Goal: Task Accomplishment & Management: Manage account settings

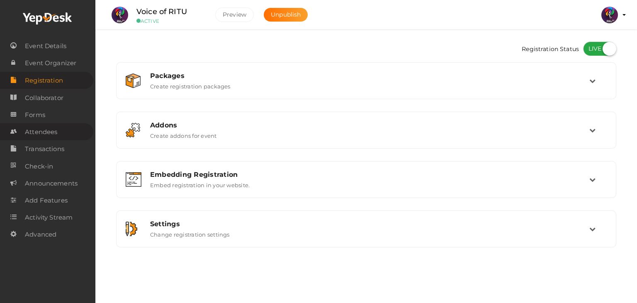
click at [58, 139] on link "Attendees" at bounding box center [46, 131] width 93 height 17
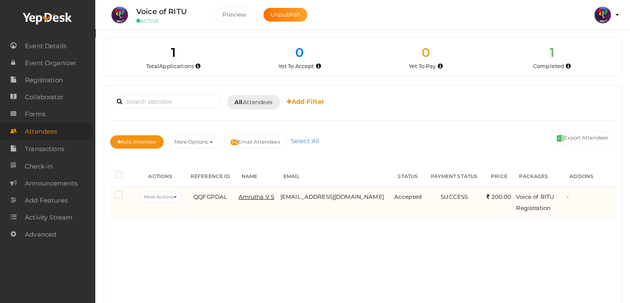
click at [252, 194] on span "Amrutha V S" at bounding box center [256, 196] width 36 height 7
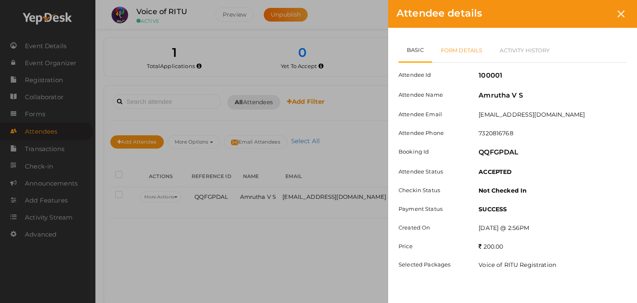
click at [439, 50] on link "Form Details" at bounding box center [461, 50] width 59 height 24
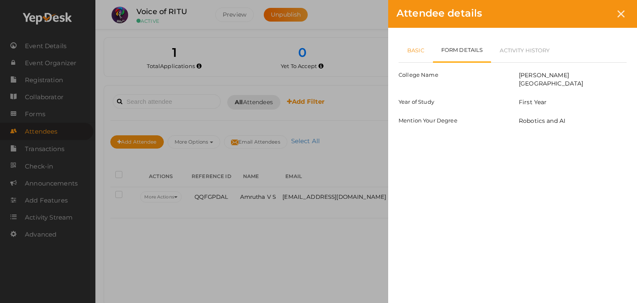
click at [421, 48] on link "Basic" at bounding box center [415, 50] width 34 height 24
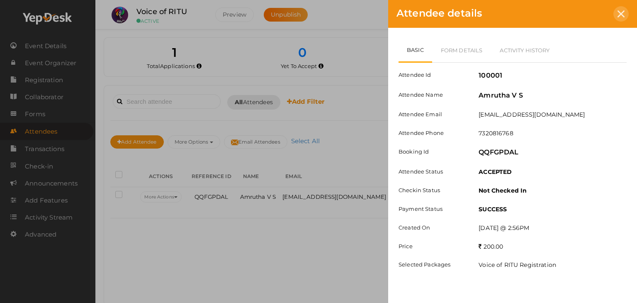
click at [625, 13] on div at bounding box center [620, 13] width 15 height 15
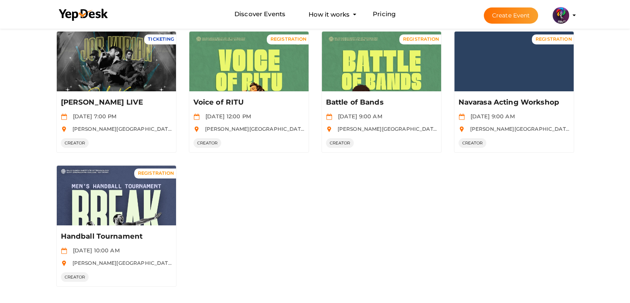
scroll to position [73, 0]
